Goal: Task Accomplishment & Management: Manage account settings

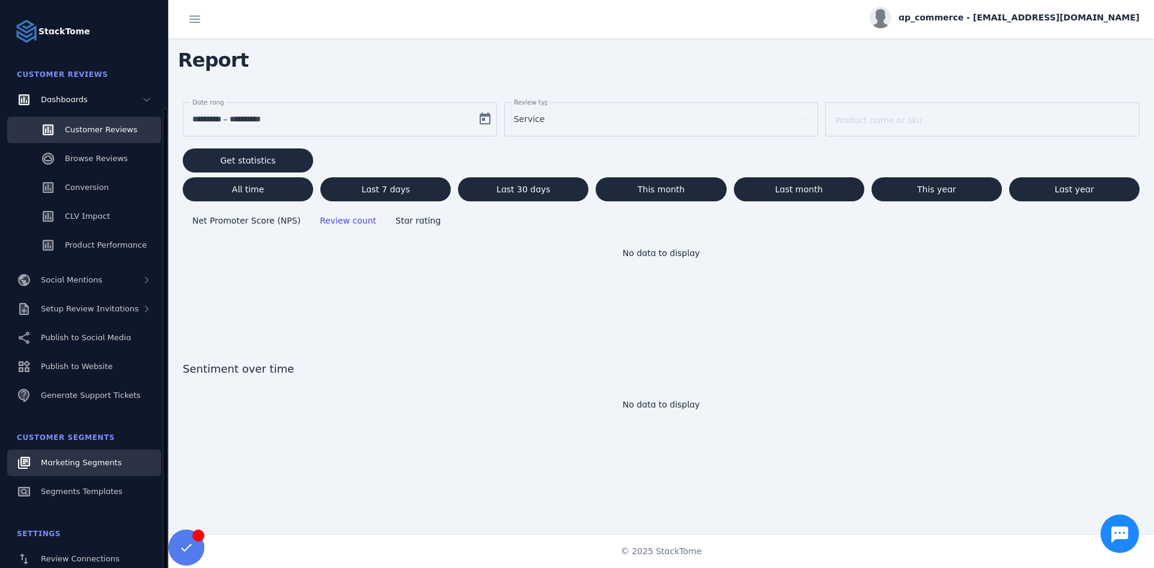
scroll to position [120, 0]
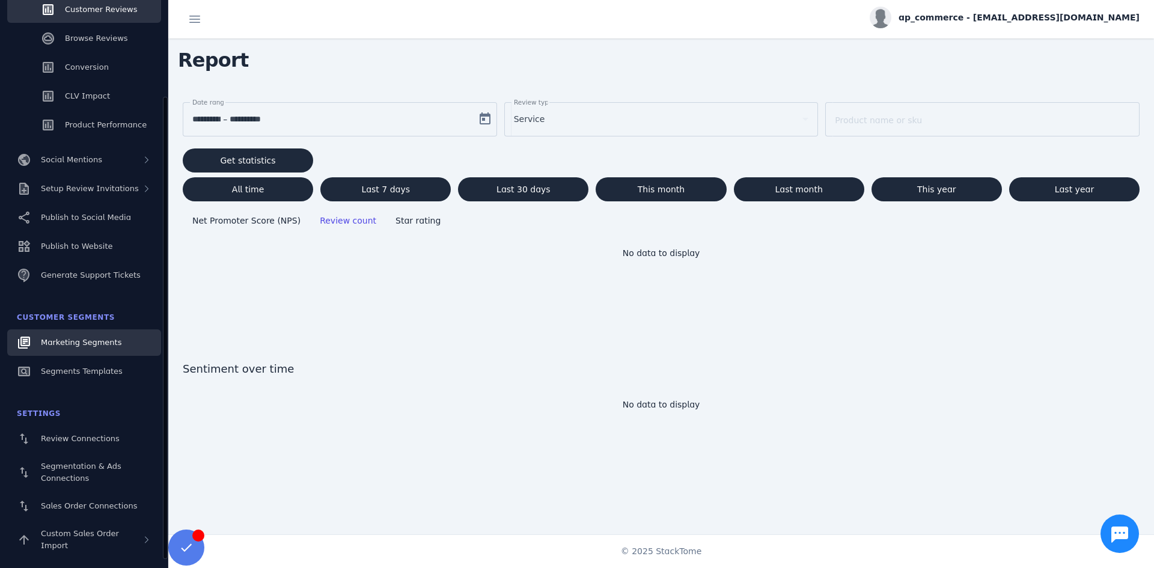
click at [92, 341] on span "Marketing Segments" at bounding box center [81, 342] width 81 height 9
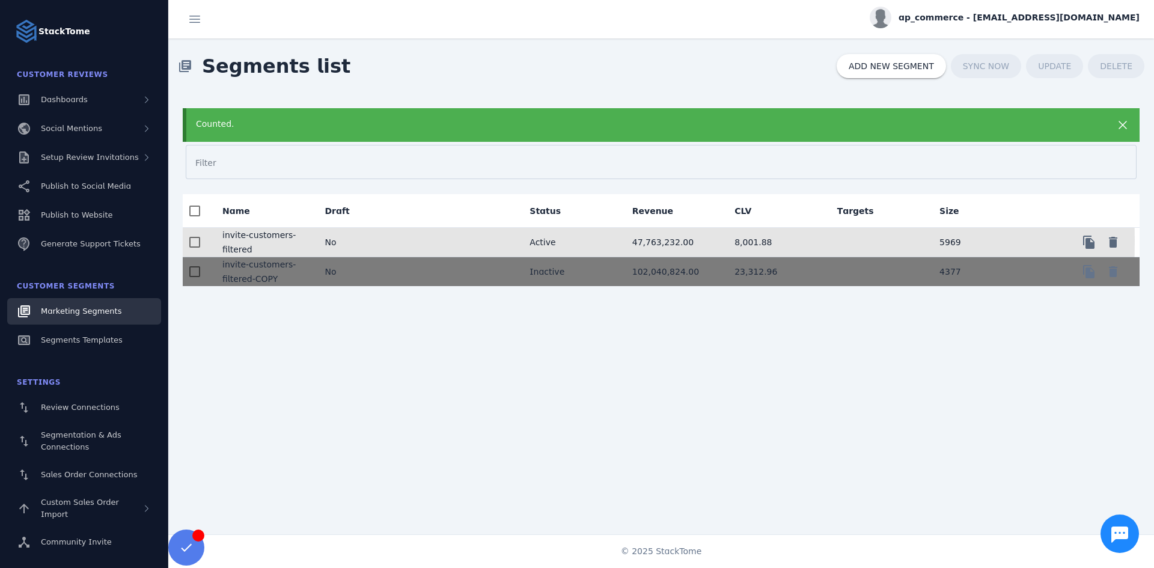
click at [257, 239] on mat-cell "invite-customers-filtered" at bounding box center [264, 242] width 102 height 29
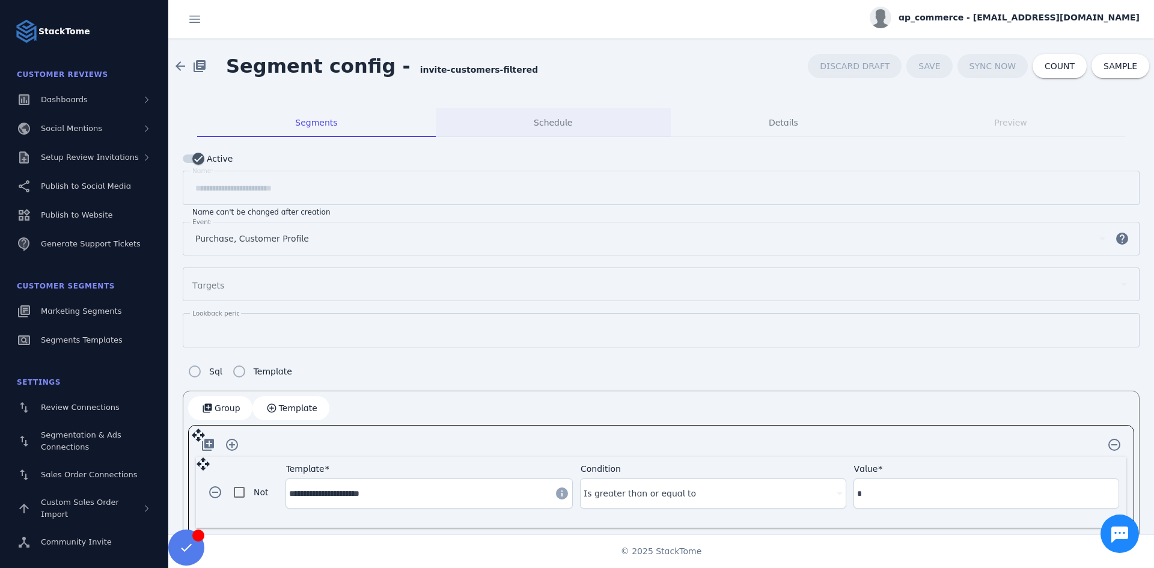
click at [572, 129] on div "Schedule" at bounding box center [553, 122] width 235 height 29
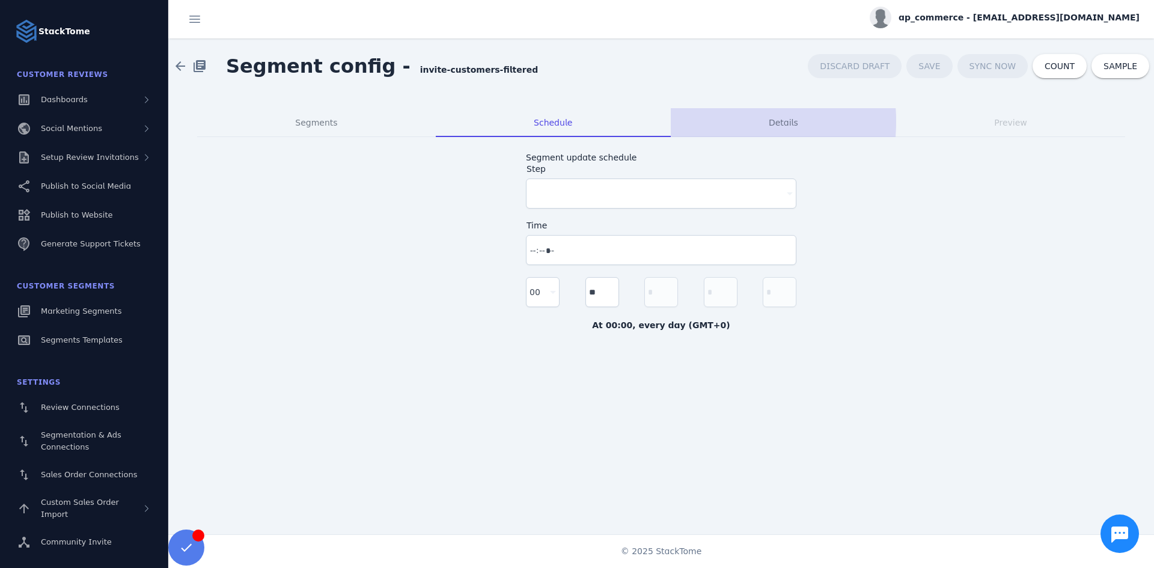
click at [740, 121] on div "Details" at bounding box center [783, 122] width 225 height 29
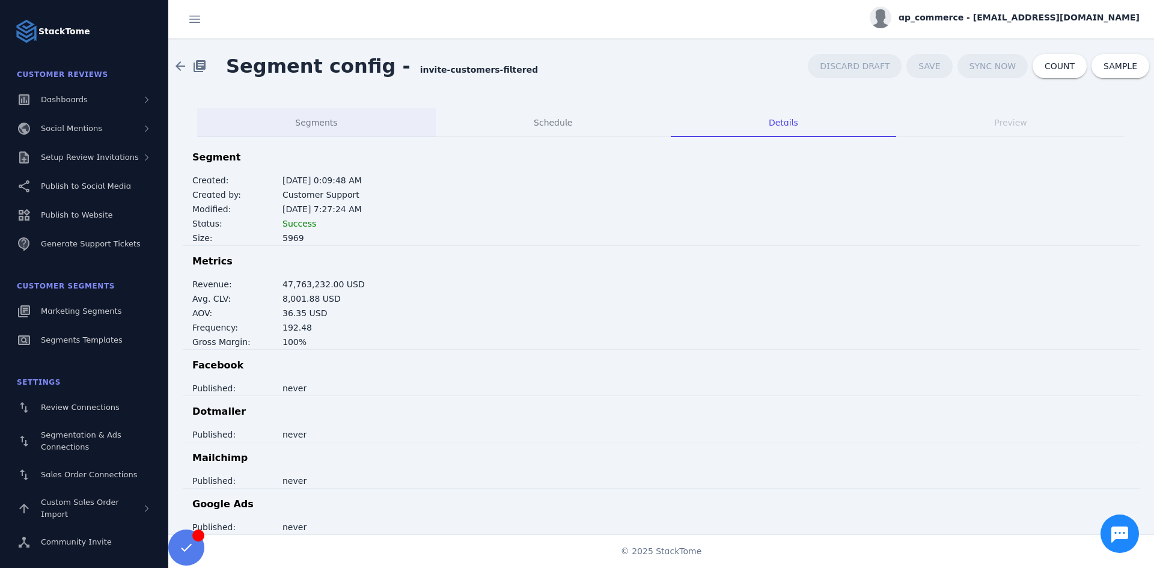
click at [352, 121] on div "Segments" at bounding box center [316, 122] width 239 height 29
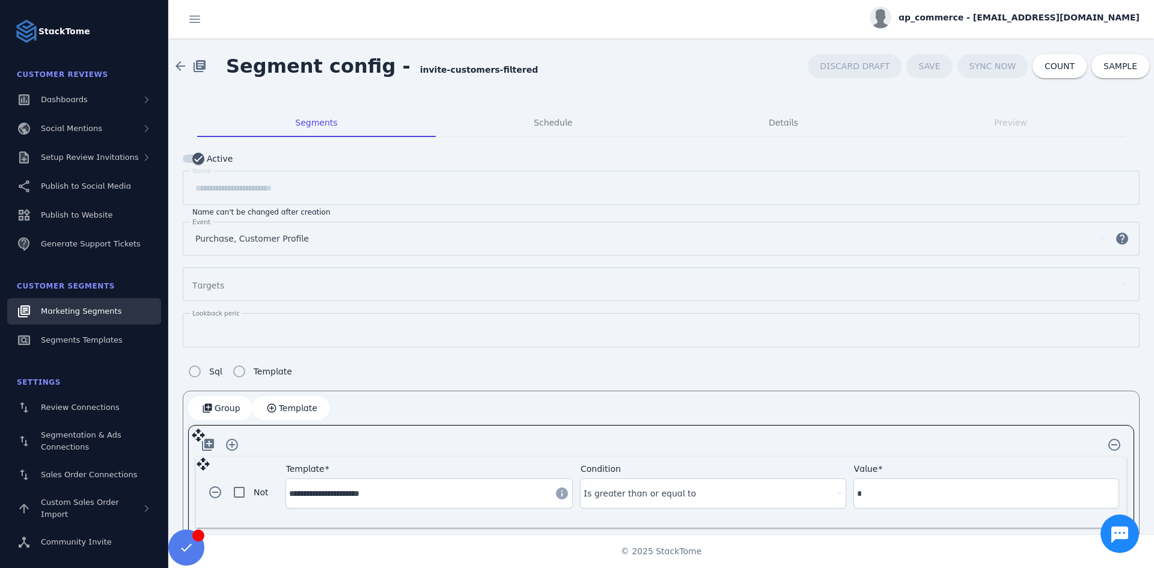
click at [96, 309] on span "Marketing Segments" at bounding box center [81, 311] width 81 height 9
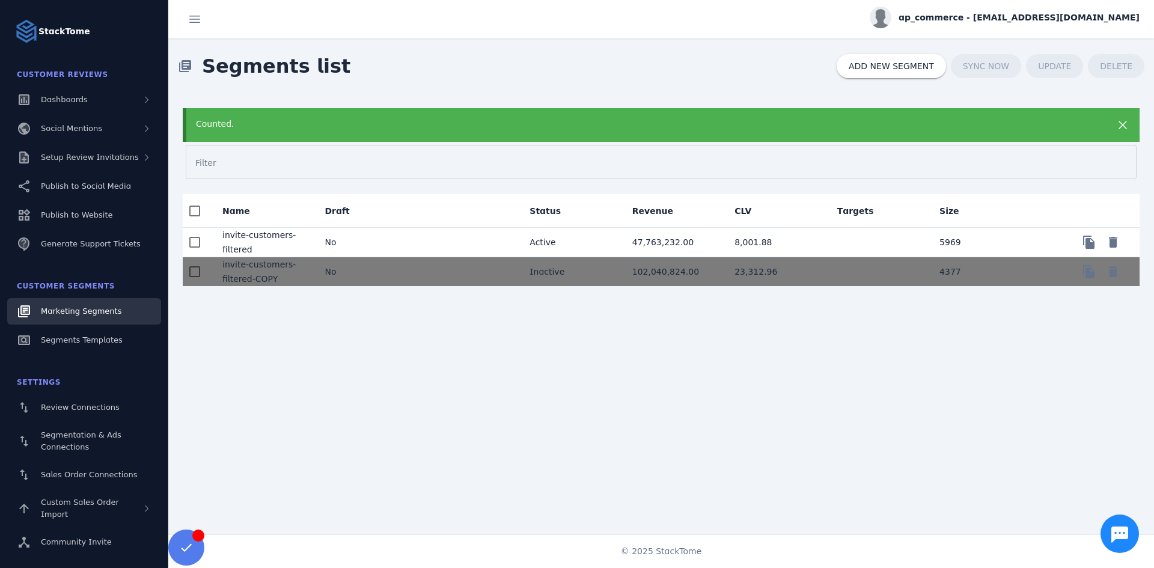
click at [420, 310] on div "Counted. Filter Name Draft Status Revenue CLV Targets Size invite-customers-fil…" at bounding box center [661, 317] width 986 height 447
click at [97, 339] on span "Segments Templates" at bounding box center [82, 339] width 82 height 9
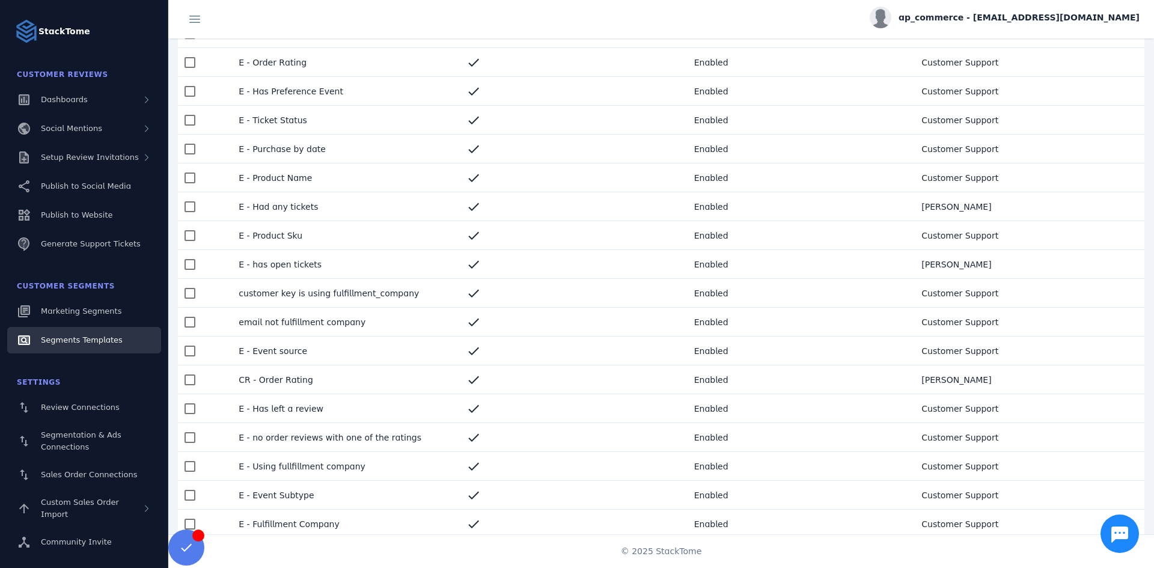
scroll to position [225, 0]
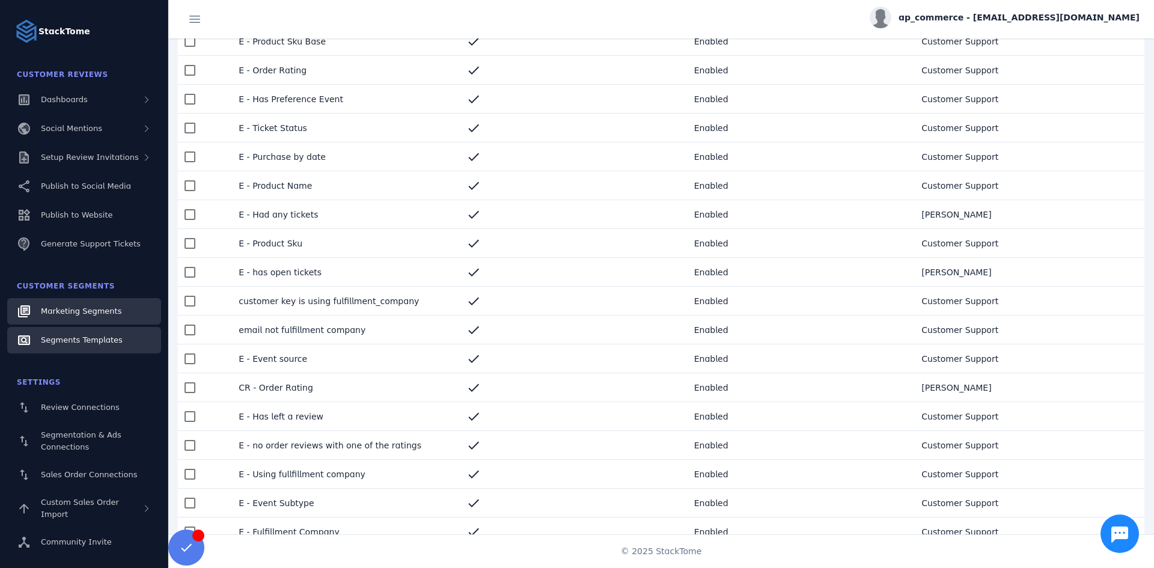
click at [69, 315] on span "Marketing Segments" at bounding box center [81, 311] width 81 height 9
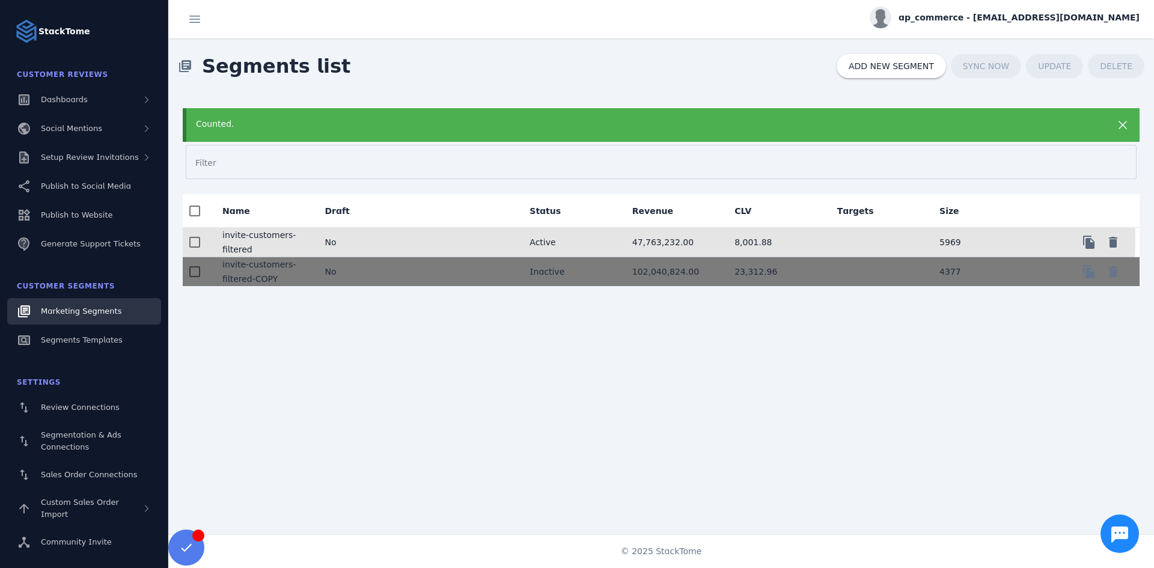
click at [492, 233] on mat-cell at bounding box center [469, 242] width 102 height 29
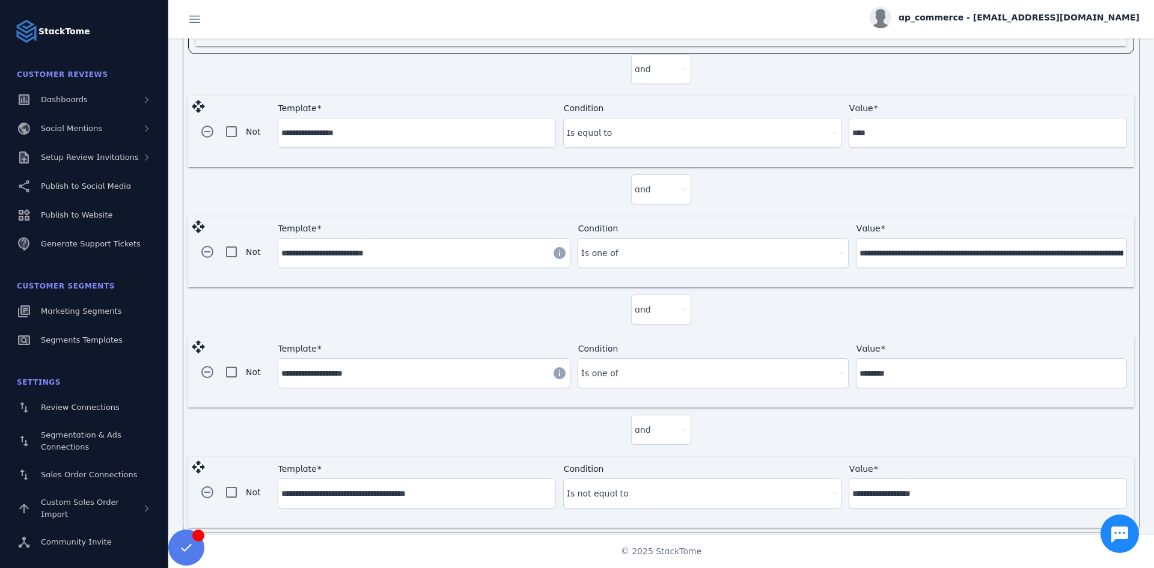
scroll to position [605, 0]
